Goal: Task Accomplishment & Management: Manage account settings

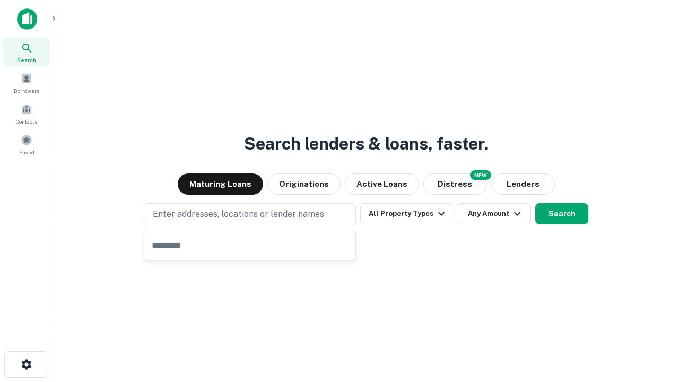
type input "**********"
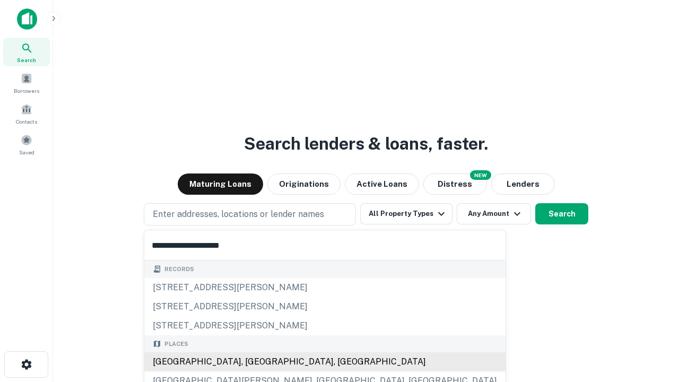
click at [254, 362] on div "[GEOGRAPHIC_DATA], [GEOGRAPHIC_DATA], [GEOGRAPHIC_DATA]" at bounding box center [324, 361] width 361 height 19
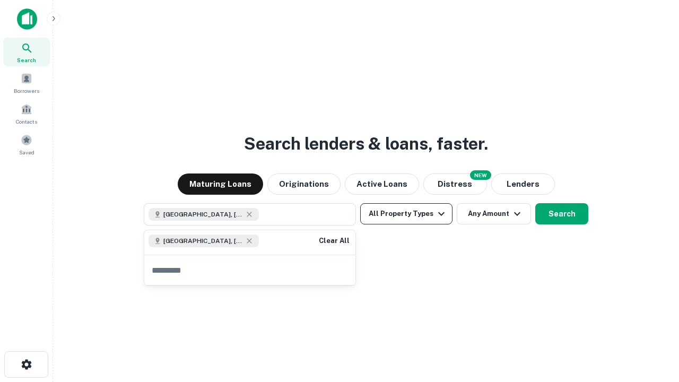
click at [406, 214] on button "All Property Types" at bounding box center [406, 213] width 92 height 21
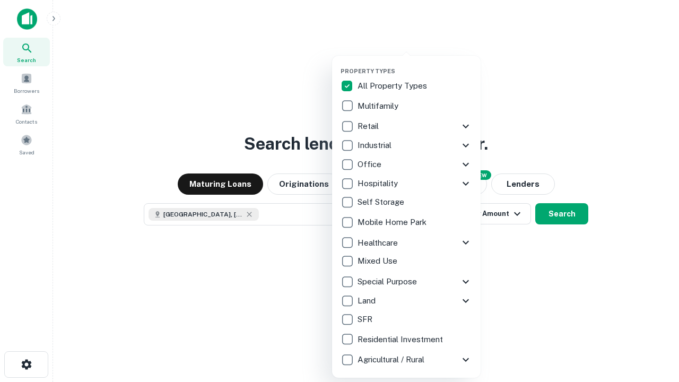
click at [415, 64] on button "button" at bounding box center [415, 64] width 149 height 1
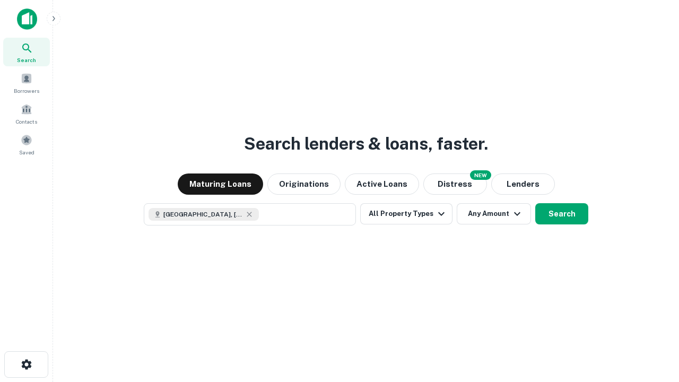
scroll to position [17, 0]
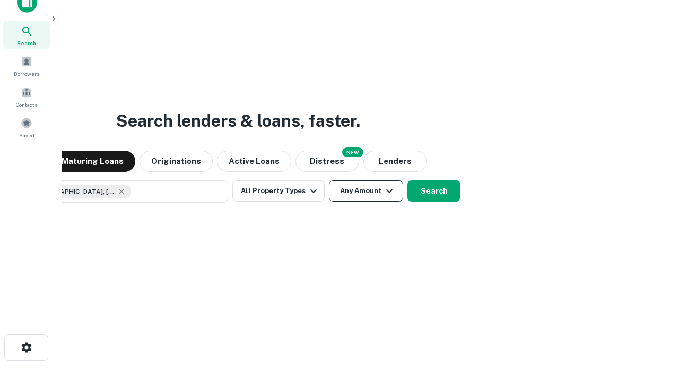
click at [329, 180] on button "Any Amount" at bounding box center [366, 190] width 74 height 21
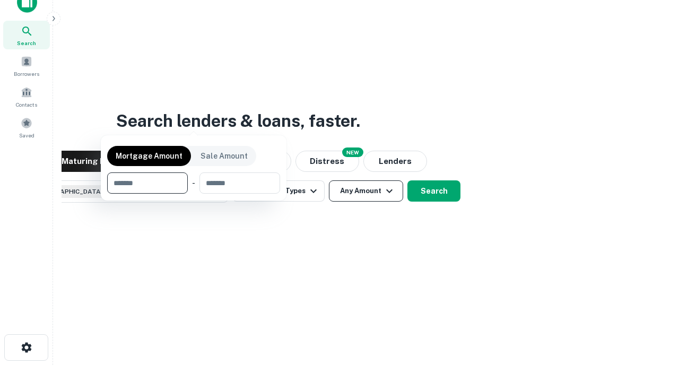
scroll to position [76, 300]
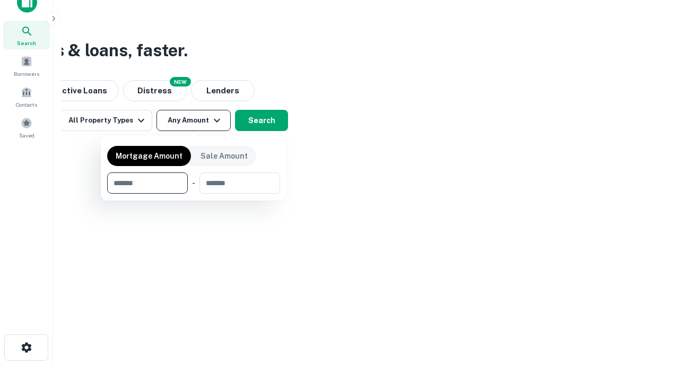
type input "*******"
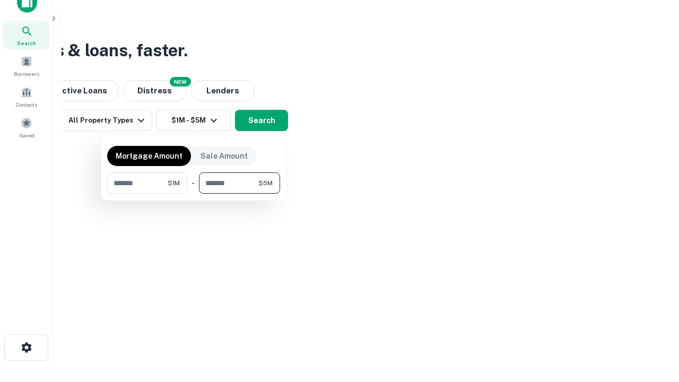
type input "*******"
click at [194, 194] on button "button" at bounding box center [193, 194] width 173 height 1
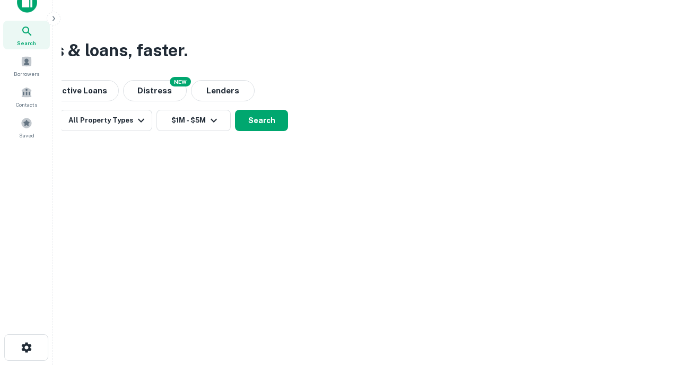
scroll to position [17, 0]
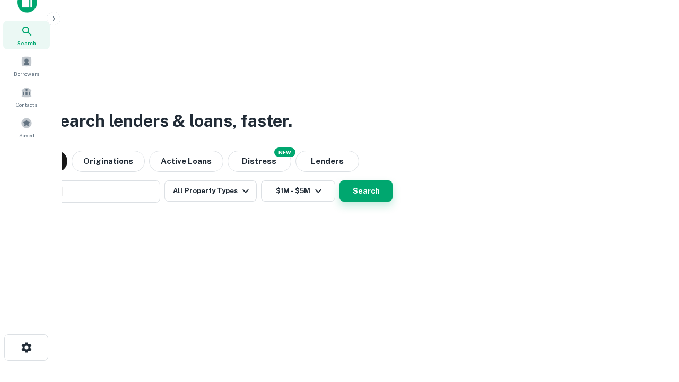
click at [340, 180] on button "Search" at bounding box center [366, 190] width 53 height 21
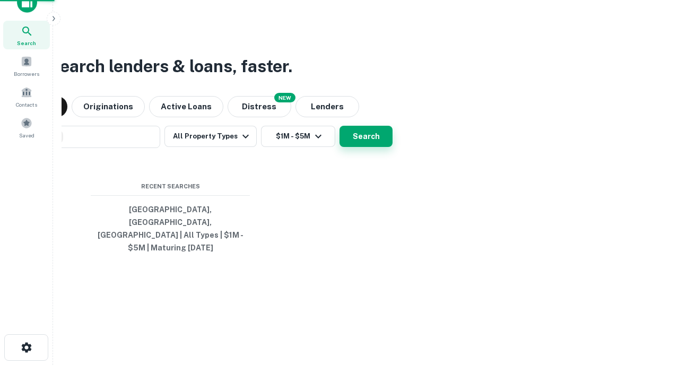
scroll to position [34, 300]
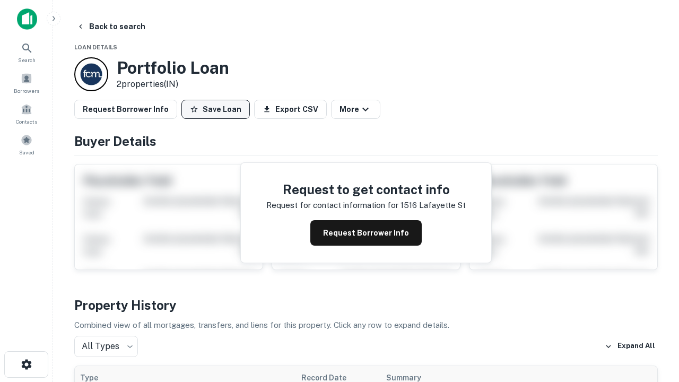
click at [215, 109] on button "Save Loan" at bounding box center [215, 109] width 68 height 19
click at [218, 109] on button "Save Loan" at bounding box center [215, 109] width 68 height 19
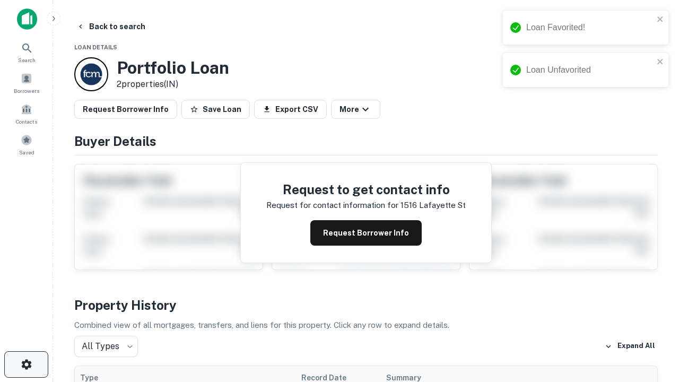
click at [26, 364] on icon "button" at bounding box center [26, 364] width 13 height 13
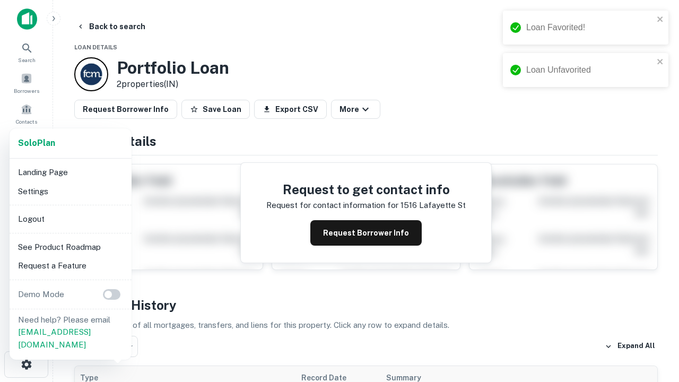
click at [70, 219] on li "Logout" at bounding box center [71, 219] width 114 height 19
